Goal: Check status

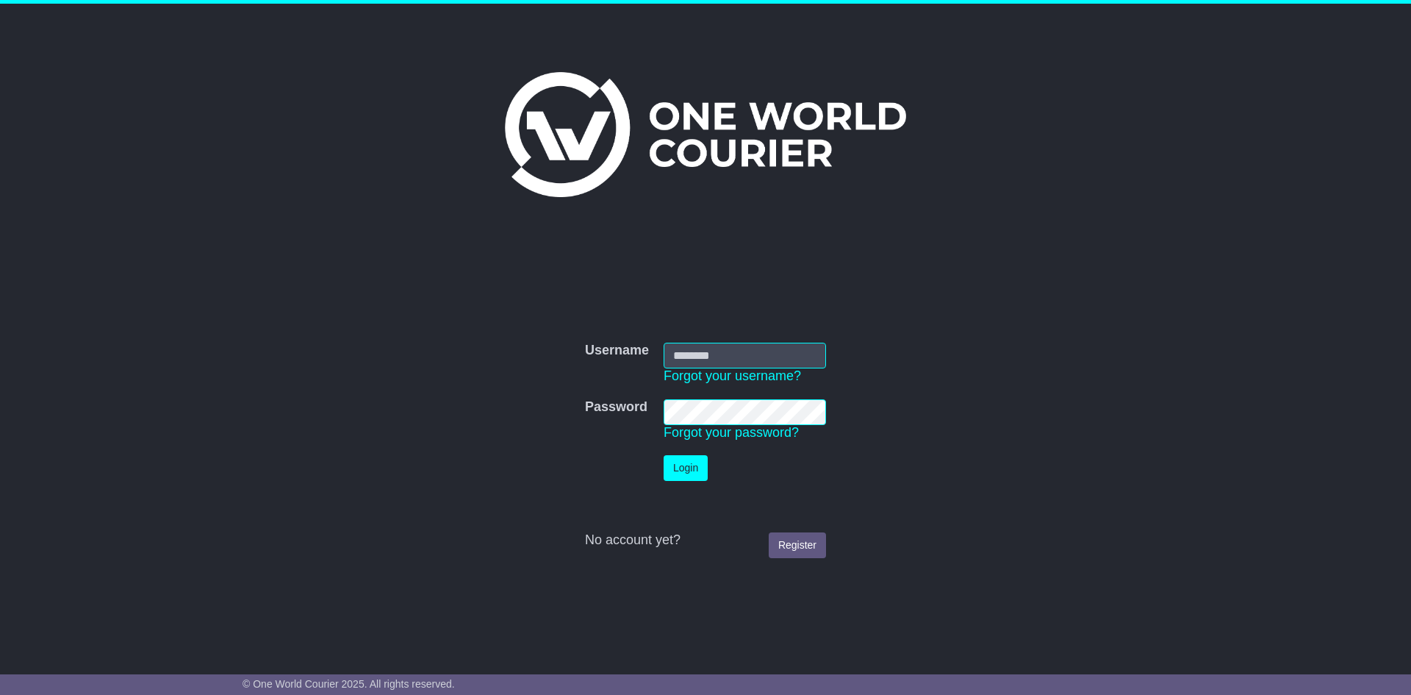
type input "**********"
click at [687, 473] on button "Login" at bounding box center [686, 468] width 44 height 26
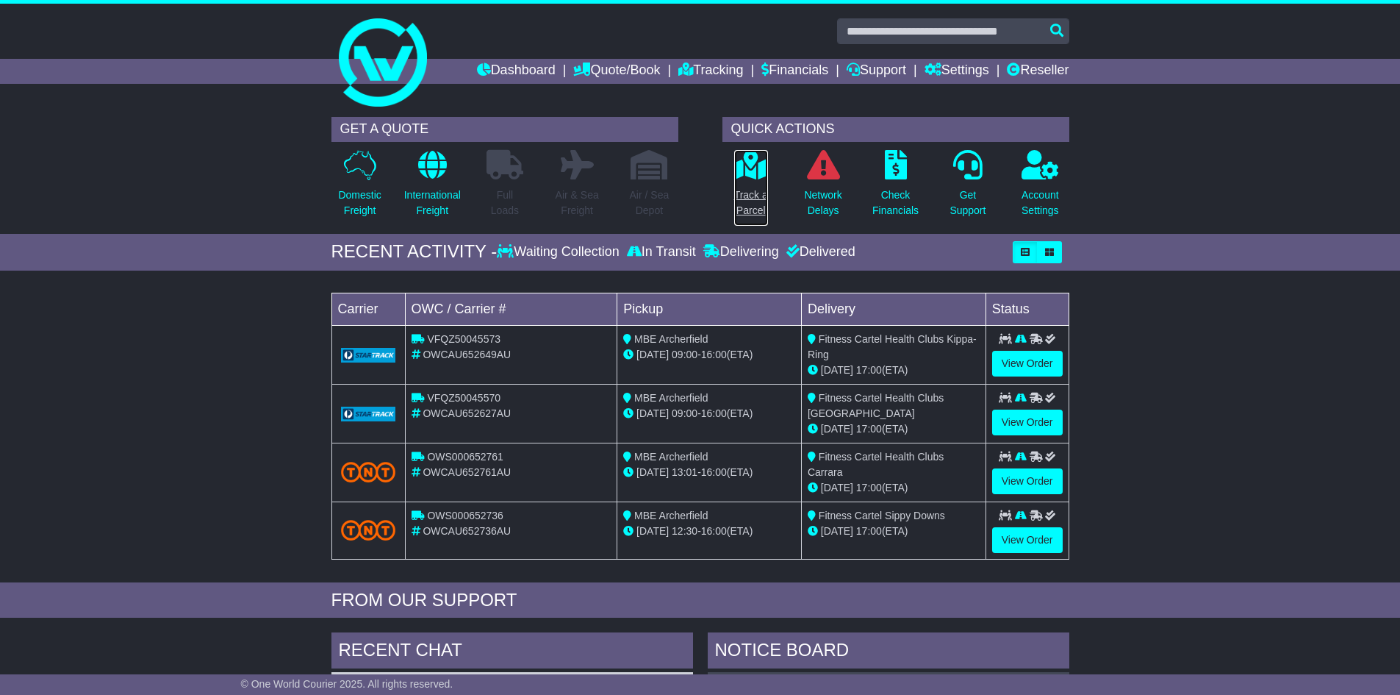
drag, startPoint x: 745, startPoint y: 184, endPoint x: 794, endPoint y: 204, distance: 52.4
click at [745, 184] on link "Track a Parcel" at bounding box center [751, 187] width 35 height 77
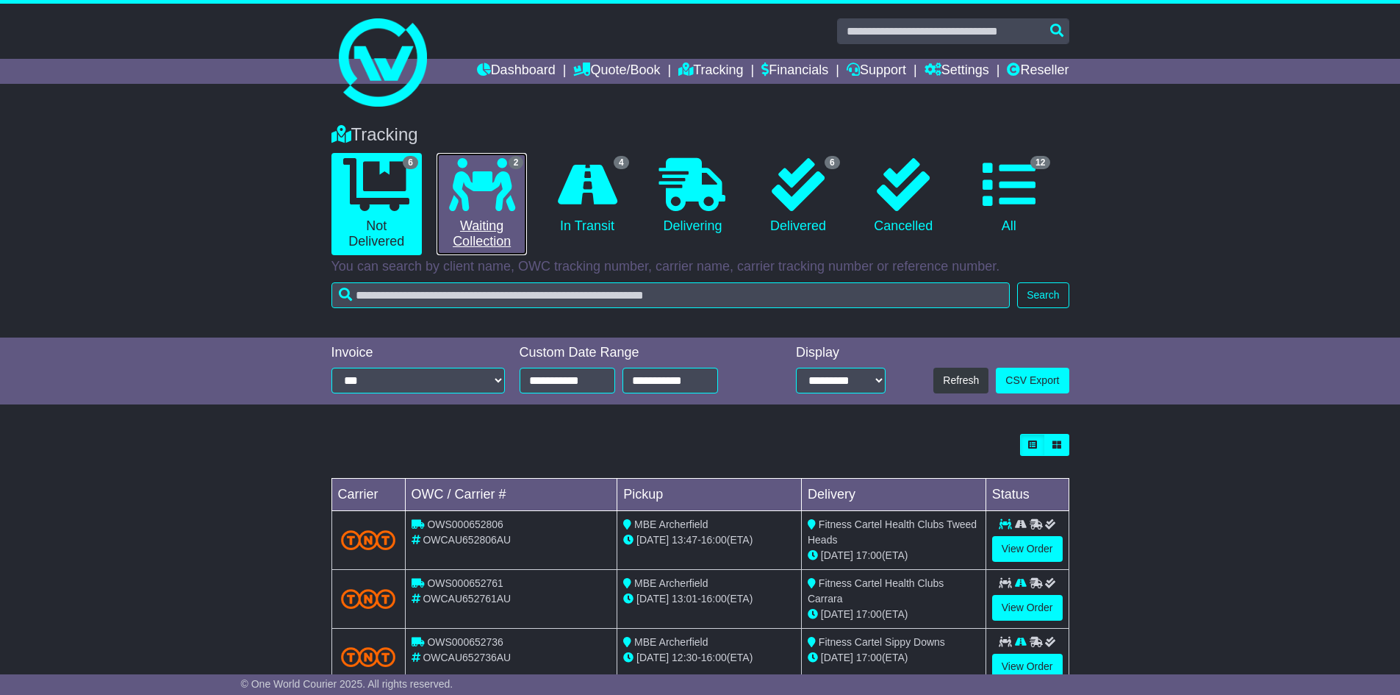
click at [490, 186] on icon at bounding box center [482, 184] width 66 height 53
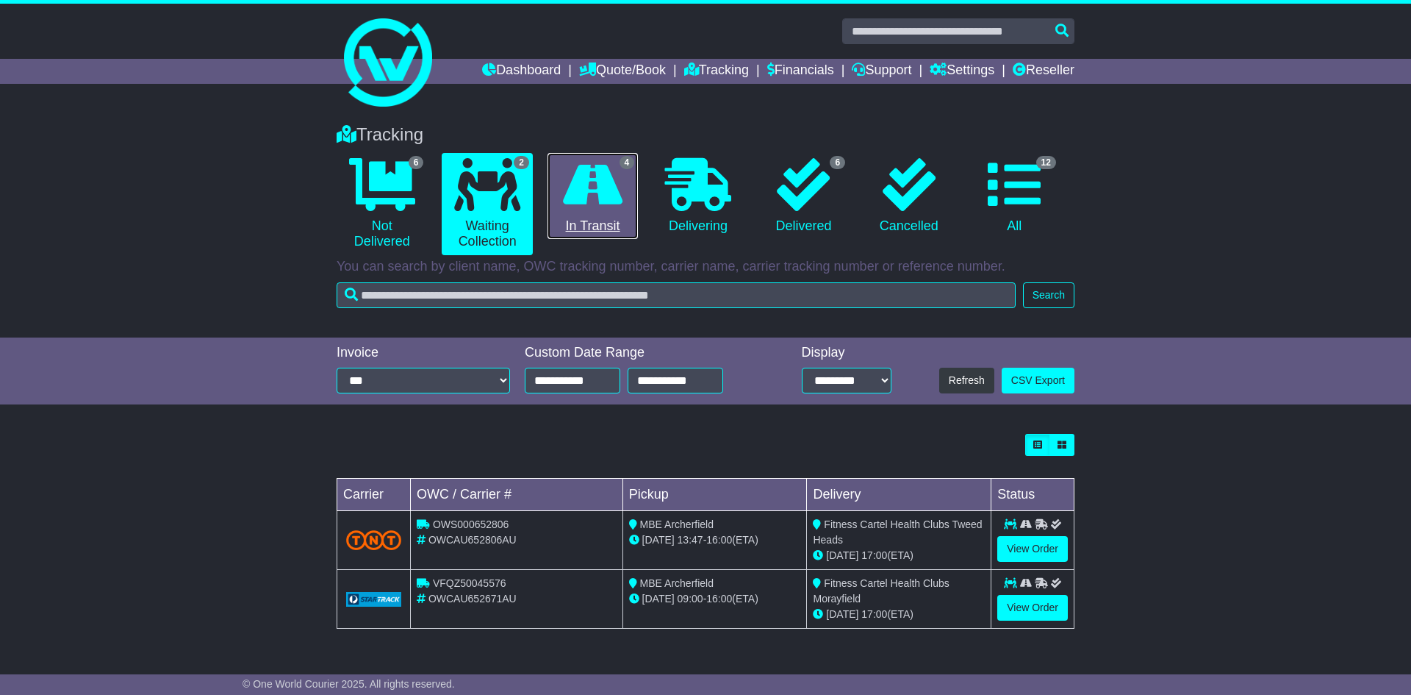
click at [619, 184] on icon at bounding box center [593, 184] width 60 height 53
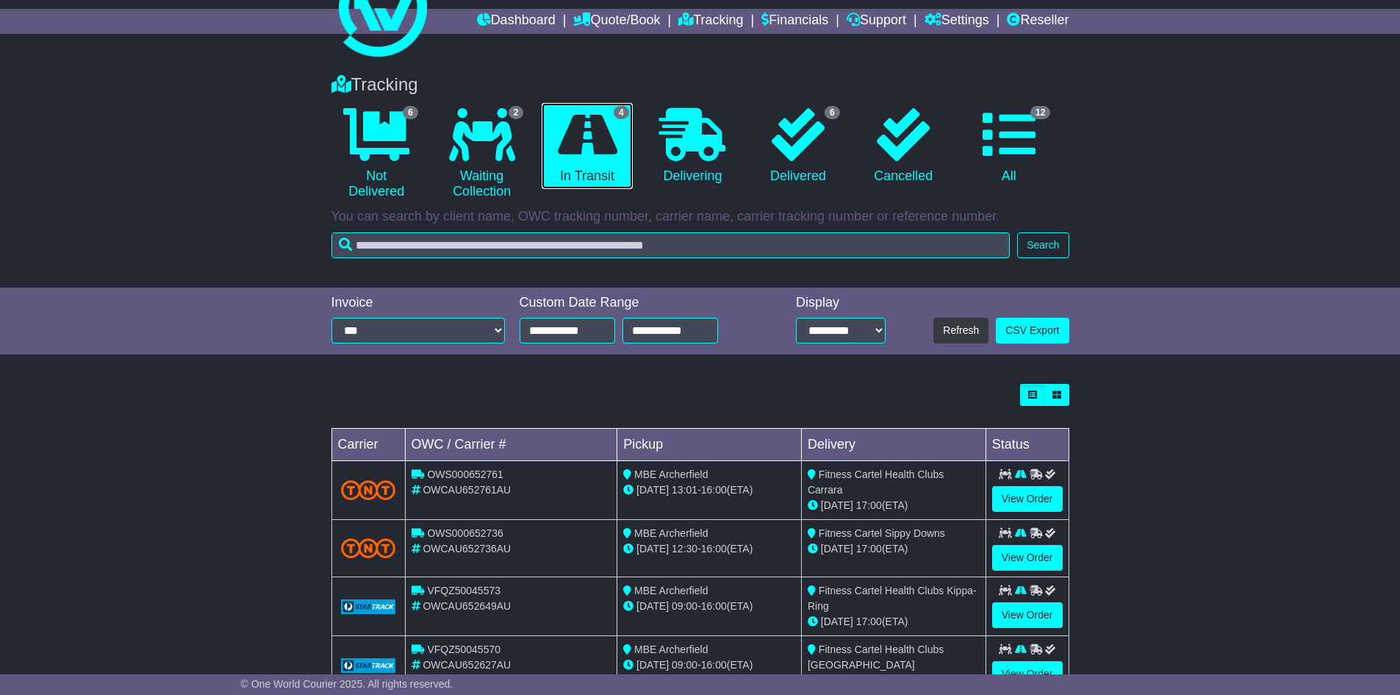
scroll to position [102, 0]
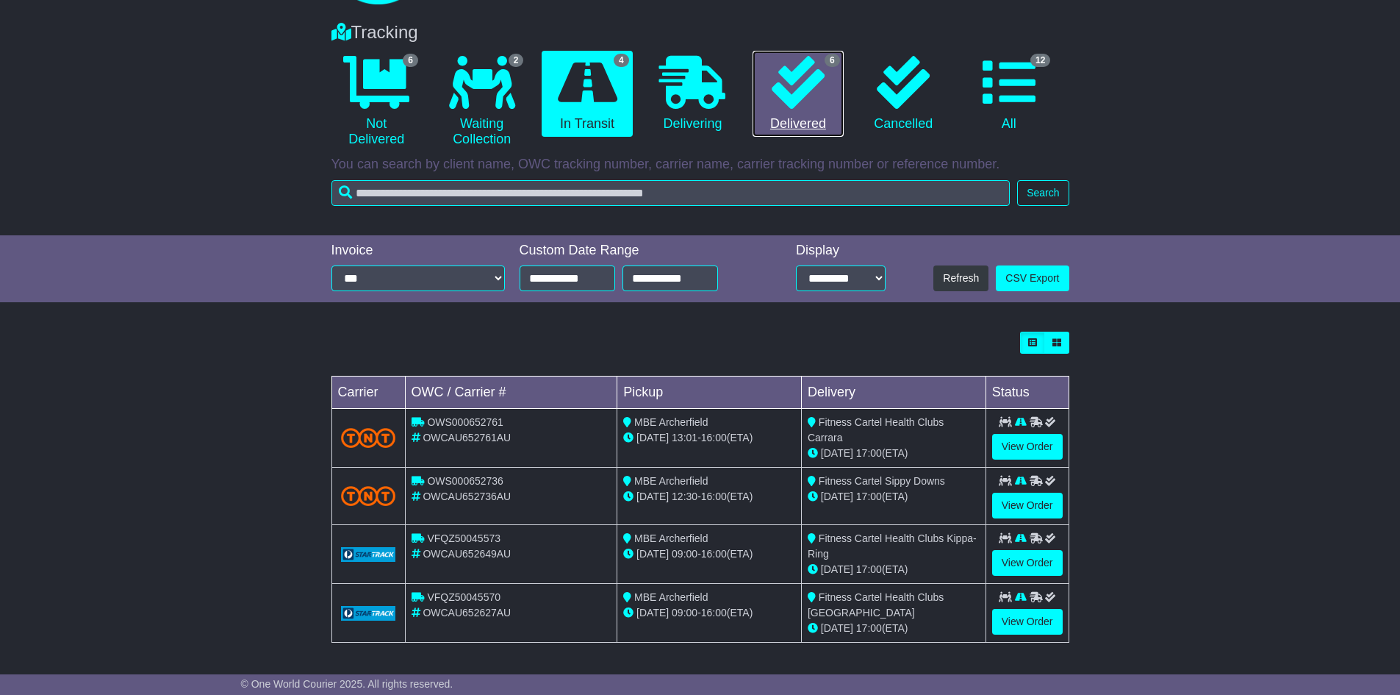
click at [793, 85] on icon at bounding box center [798, 82] width 53 height 53
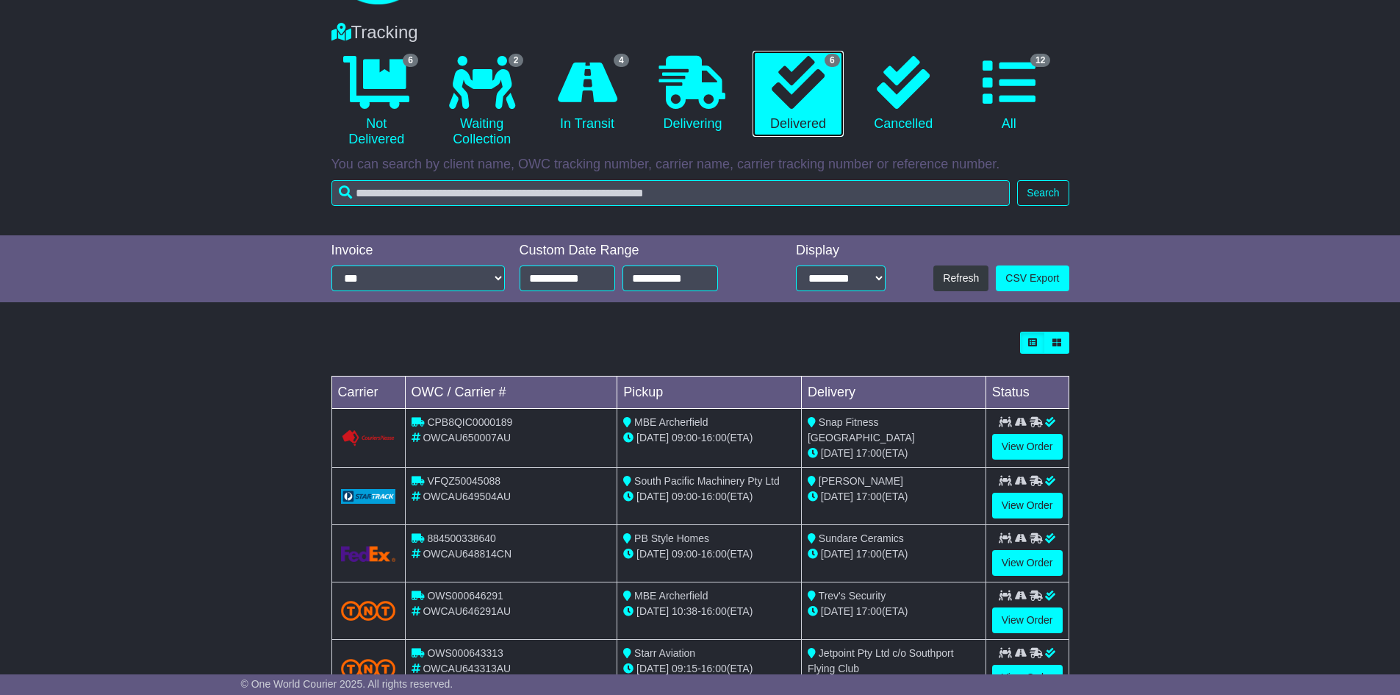
scroll to position [0, 0]
